Goal: Obtain resource: Download file/media

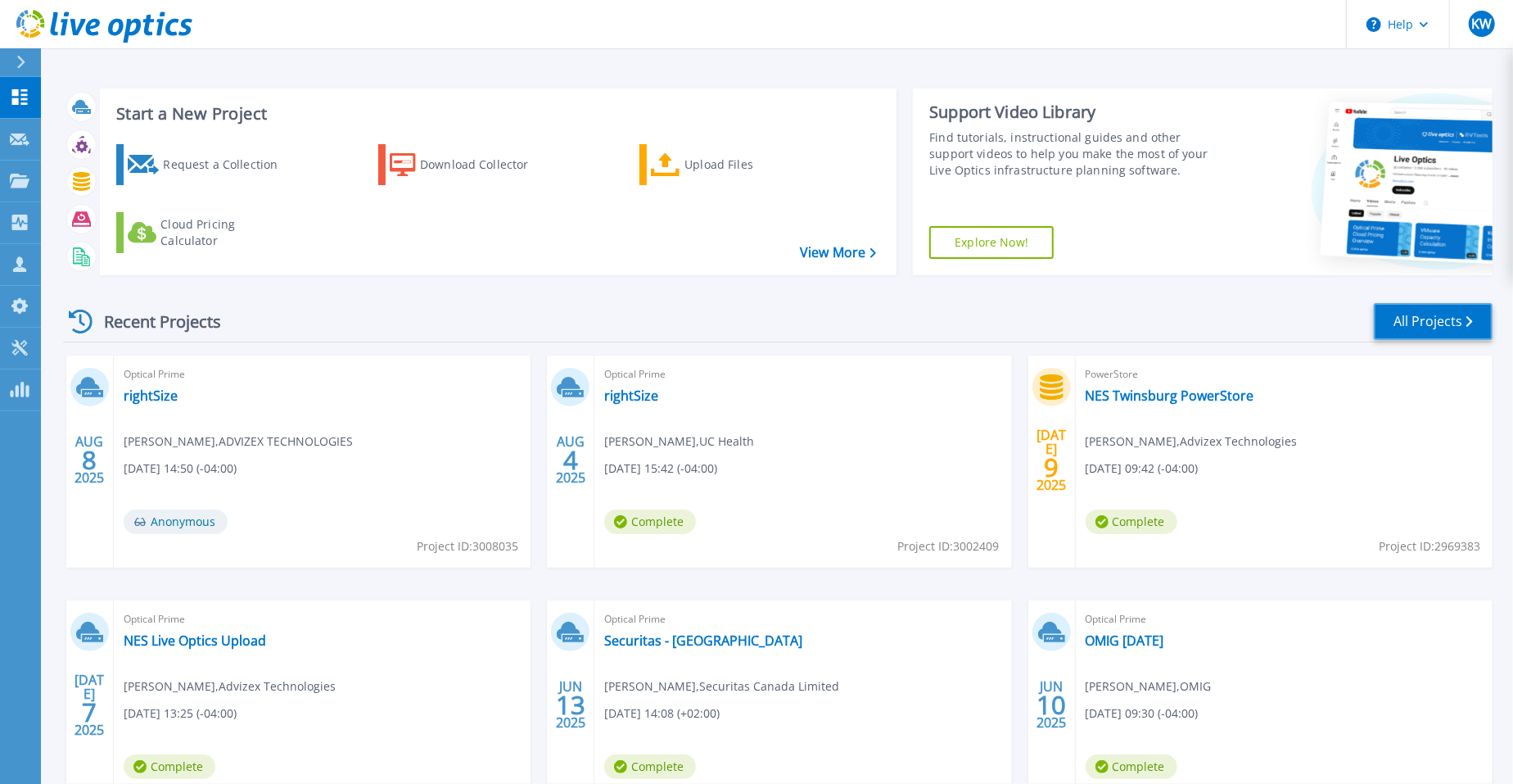
click at [1452, 311] on link "All Projects" at bounding box center [1433, 321] width 119 height 36
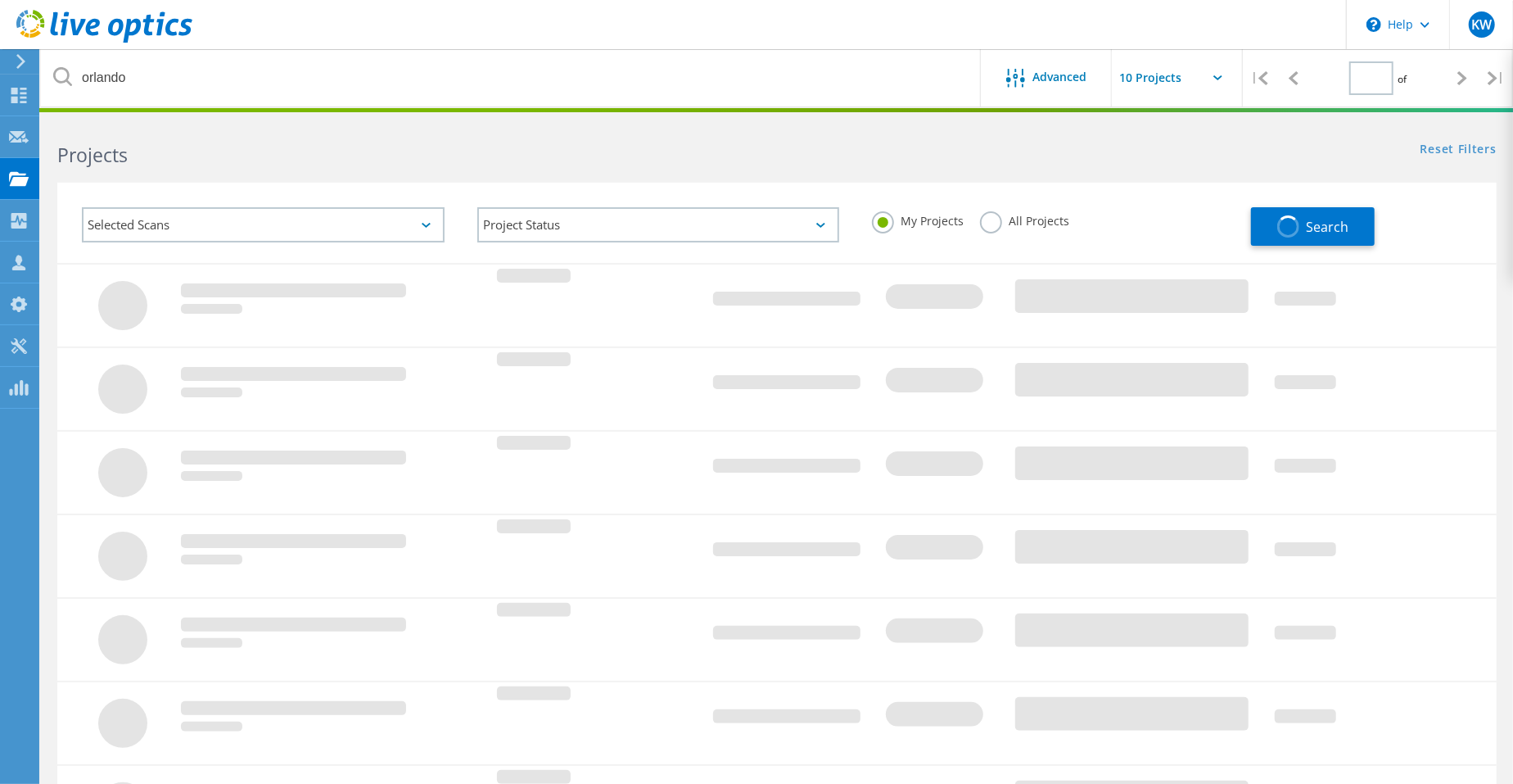
type input "1"
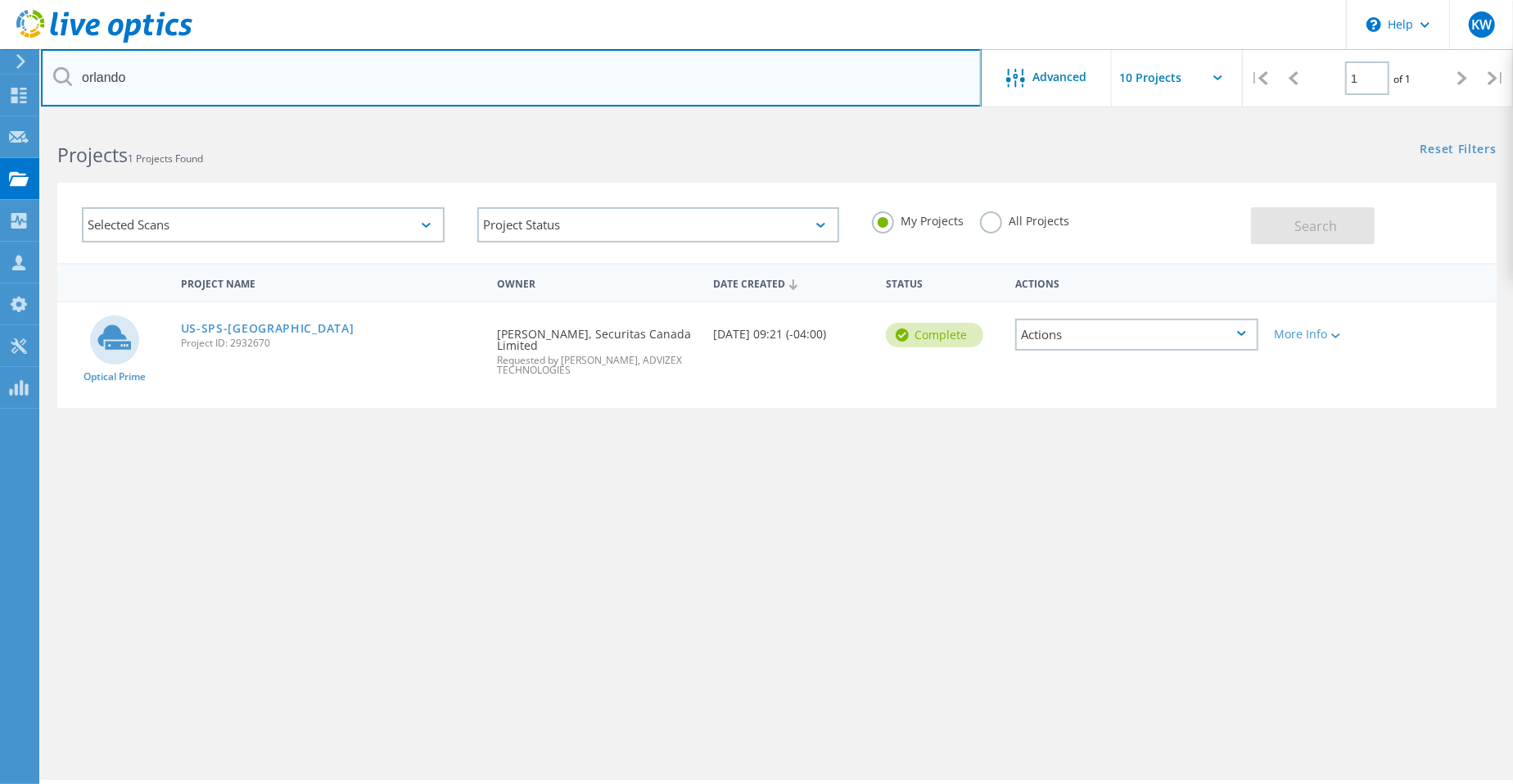
drag, startPoint x: 148, startPoint y: 90, endPoint x: 32, endPoint y: 69, distance: 117.9
click at [34, 119] on div "\n Help Explore Helpful Articles Contact Support KW Partner Team Member Keith W…" at bounding box center [756, 474] width 1513 height 710
drag, startPoint x: 224, startPoint y: 84, endPoint x: 0, endPoint y: 61, distance: 225.2
click at [0, 119] on div "\n Help Explore Helpful Articles Contact Support KW Partner Team Member Keith W…" at bounding box center [756, 474] width 1513 height 710
click at [228, 91] on input "orlandoneonet" at bounding box center [511, 78] width 941 height 57
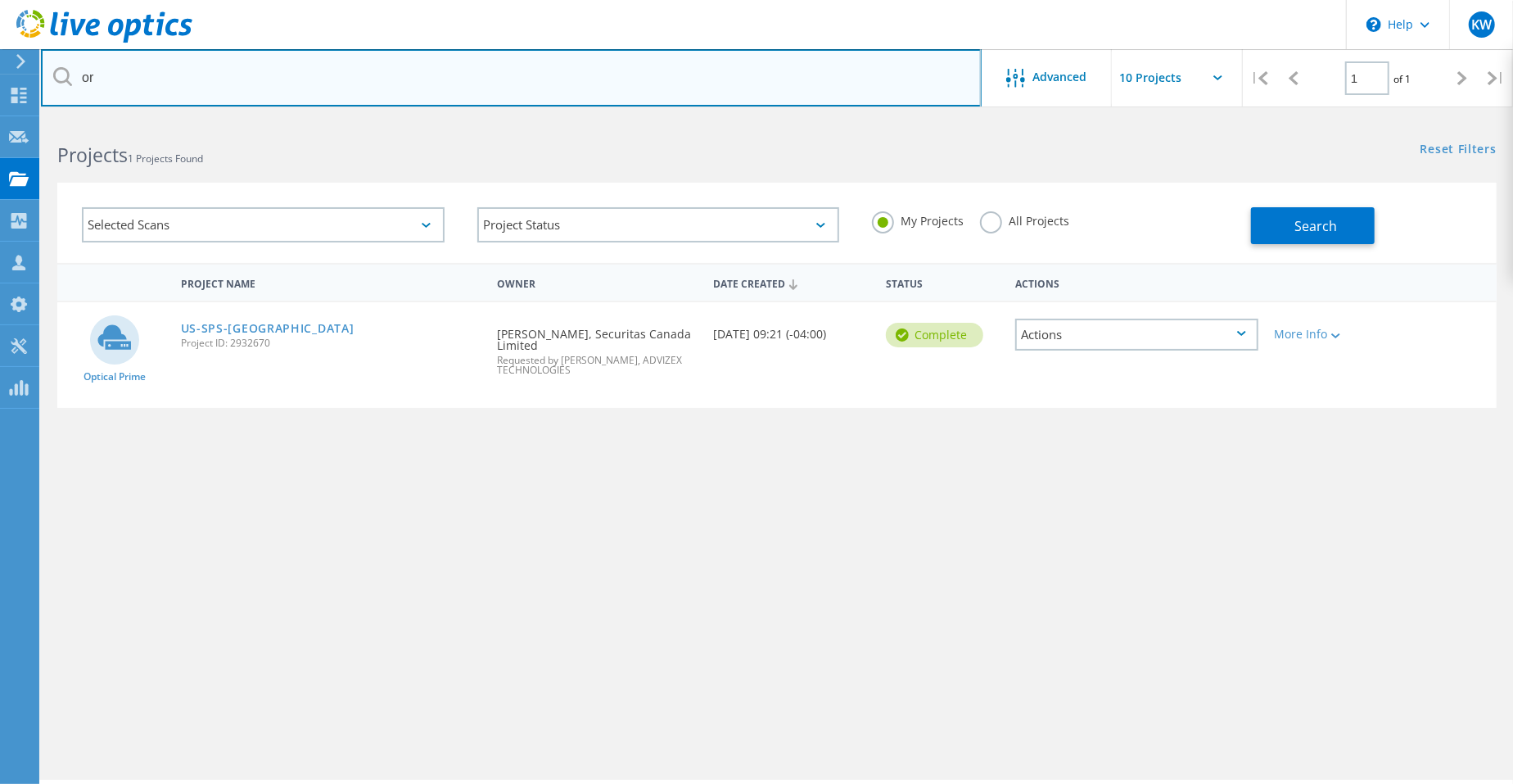
type input "o"
type input "neonet"
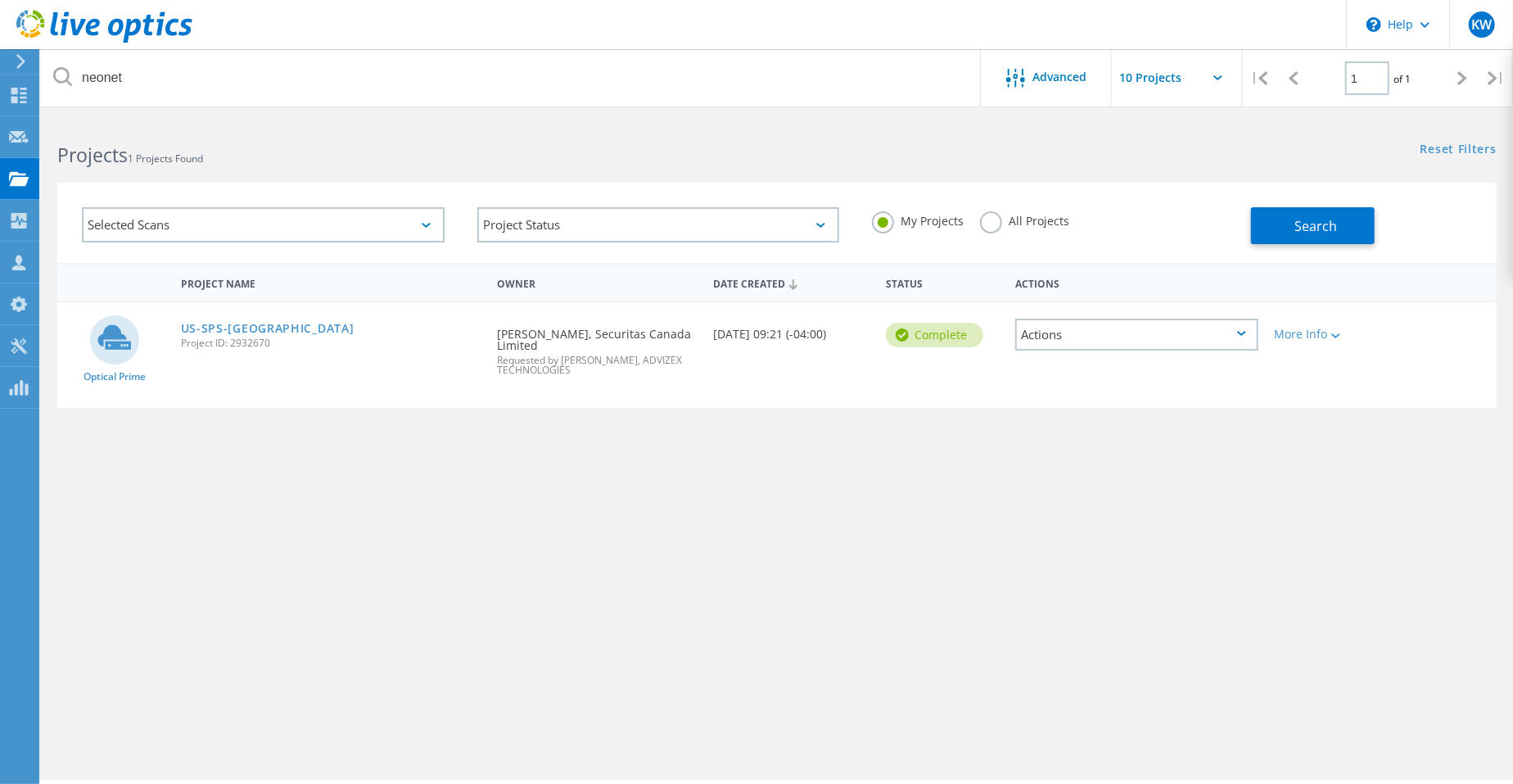
click at [986, 226] on label "All Projects" at bounding box center [1024, 220] width 90 height 16
click at [0, 0] on input "All Projects" at bounding box center [0, 0] width 0 height 0
click at [1314, 226] on span "Search" at bounding box center [1316, 226] width 42 height 18
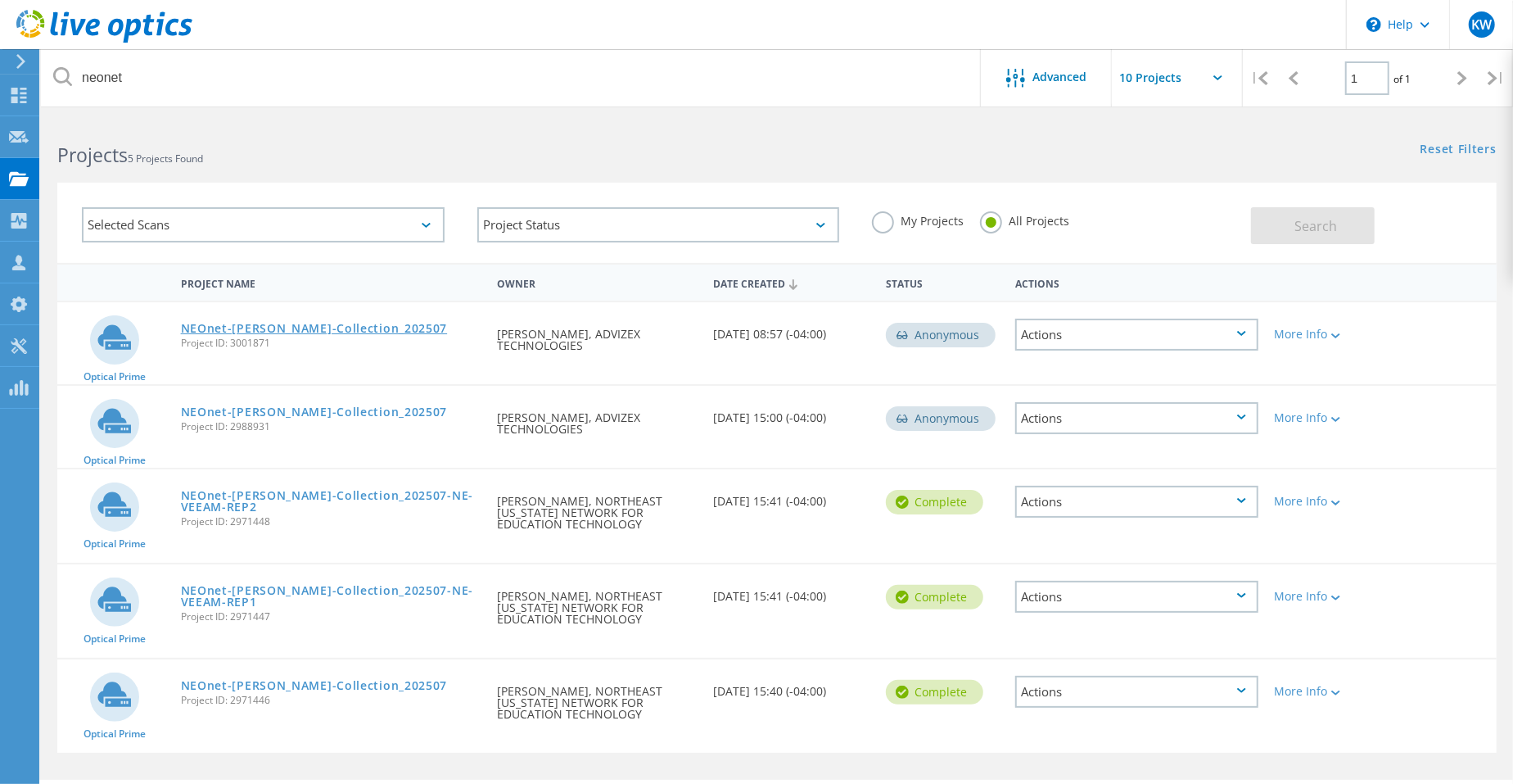
click at [302, 324] on link "NEOnet-Tracy-Collection_202507" at bounding box center [314, 329] width 267 height 12
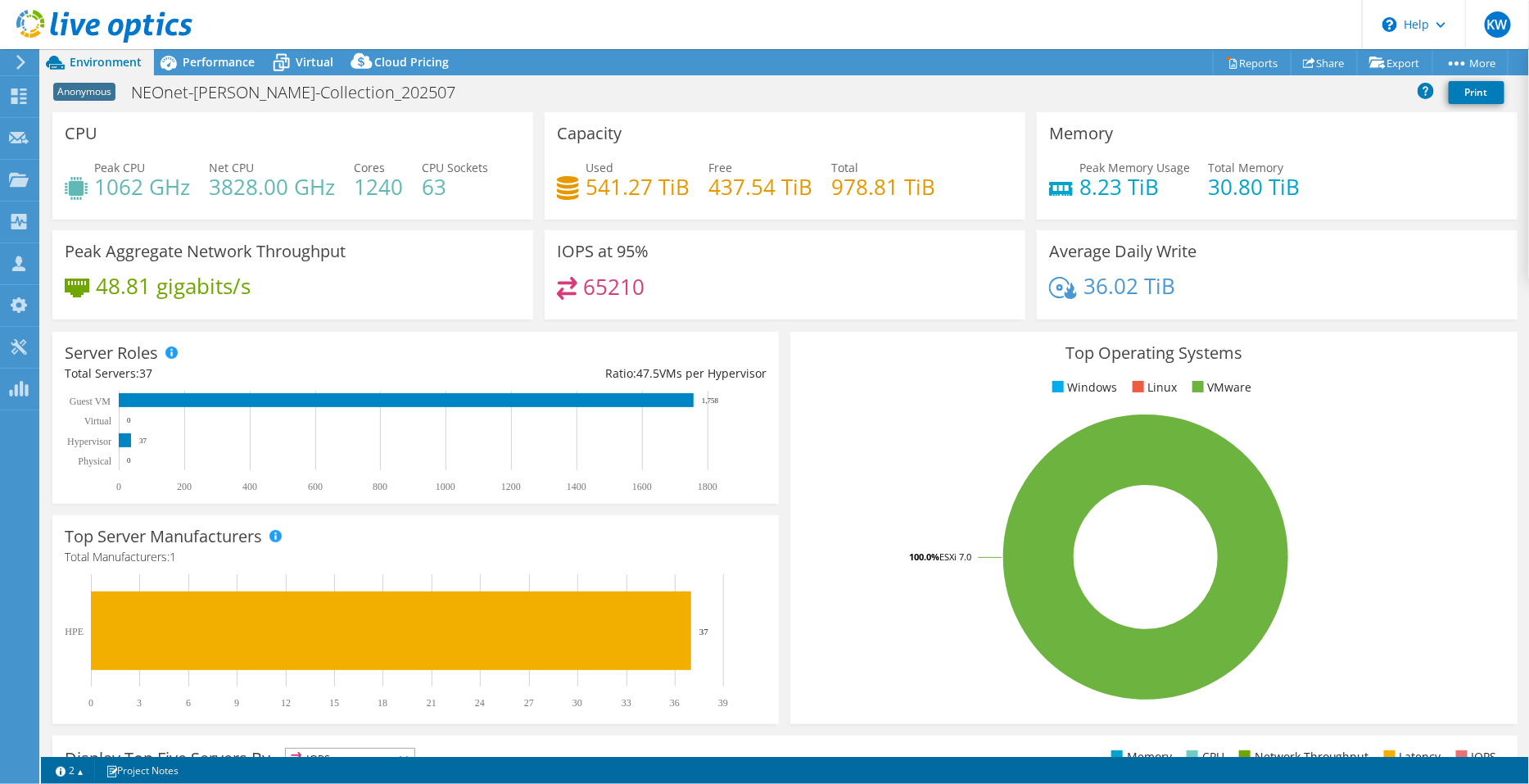
select select "USD"
drag, startPoint x: 400, startPoint y: 186, endPoint x: 353, endPoint y: 183, distance: 47.1
click at [354, 183] on h4 "1240" at bounding box center [378, 186] width 49 height 18
click at [201, 71] on div "Performance" at bounding box center [210, 62] width 113 height 27
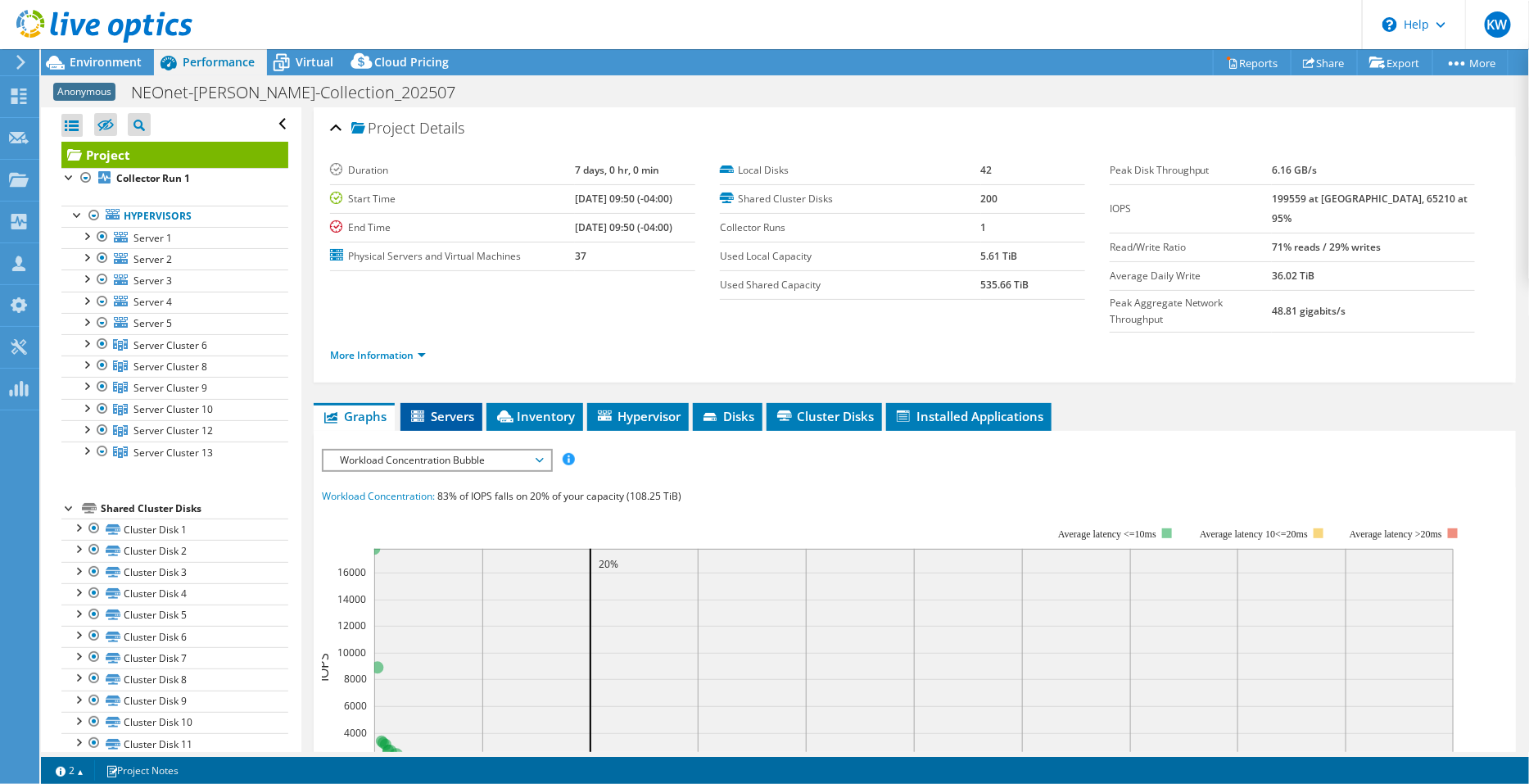
click at [449, 408] on span "Servers" at bounding box center [441, 416] width 66 height 17
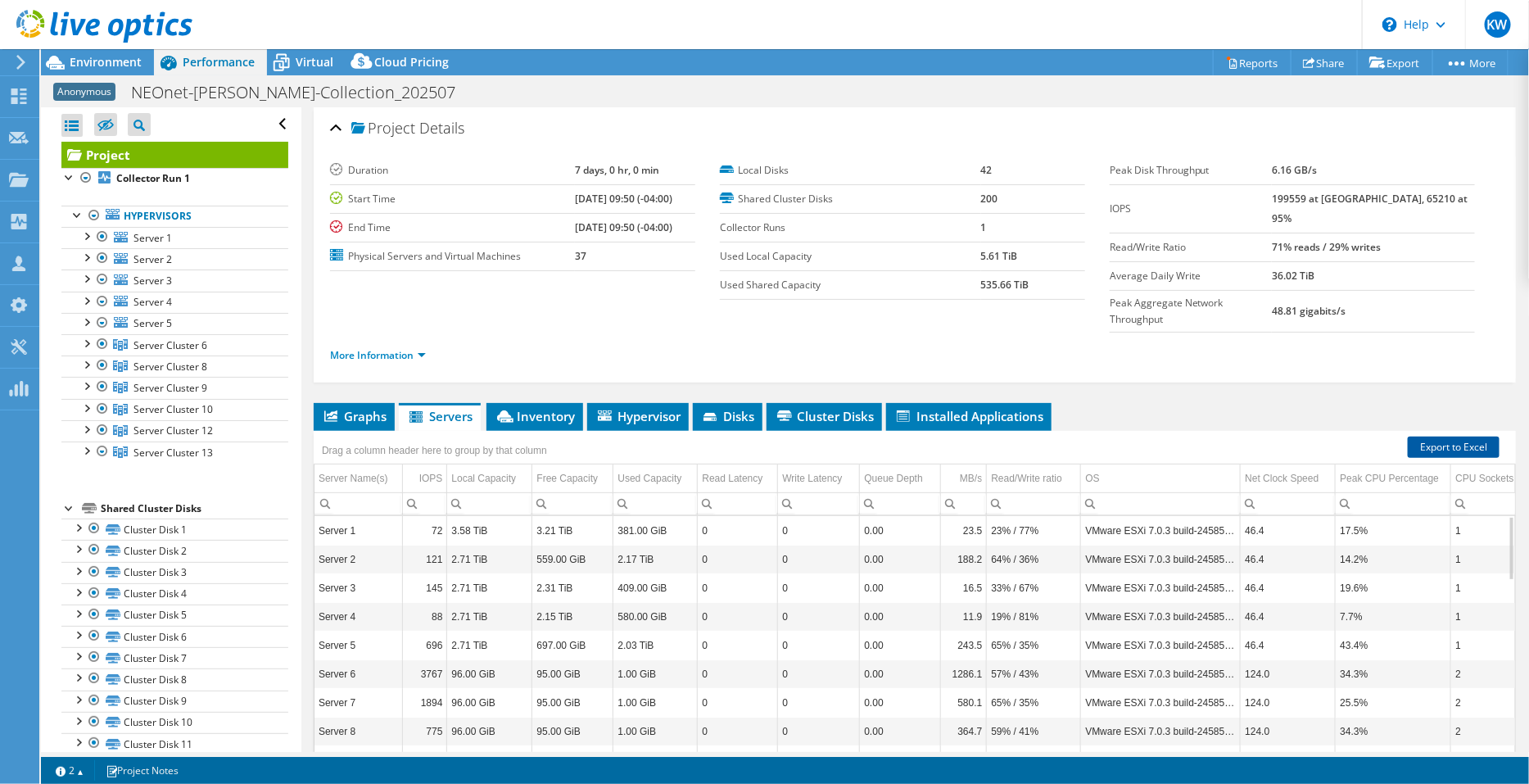
click at [1413, 436] on link "Export to Excel" at bounding box center [1453, 447] width 92 height 22
